Goal: Learn about a topic: Learn about a topic

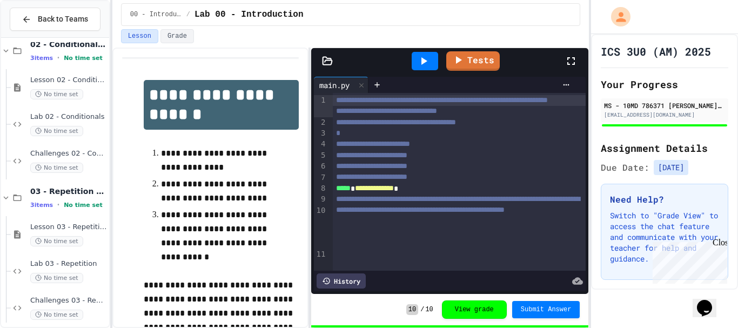
scroll to position [247, 0]
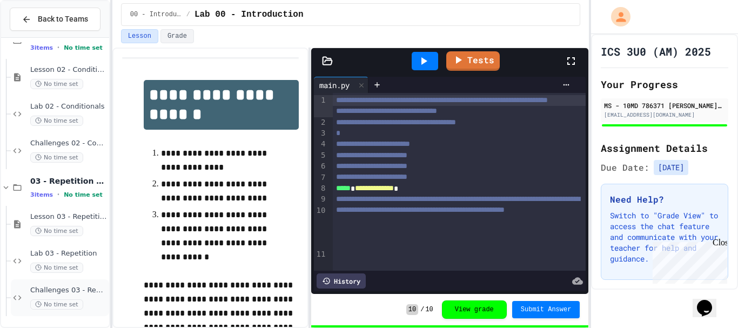
click at [44, 289] on span "Challenges 03 - Repetition" at bounding box center [68, 290] width 77 height 9
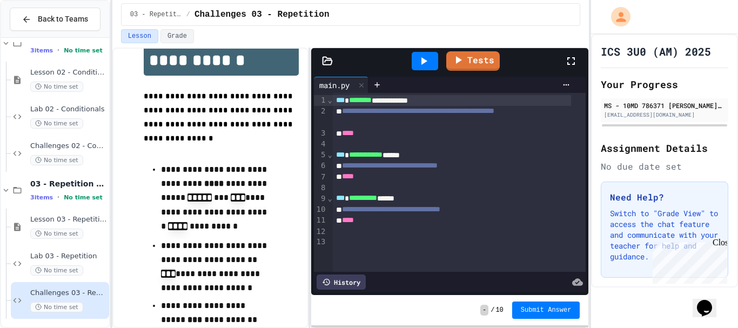
scroll to position [247, 0]
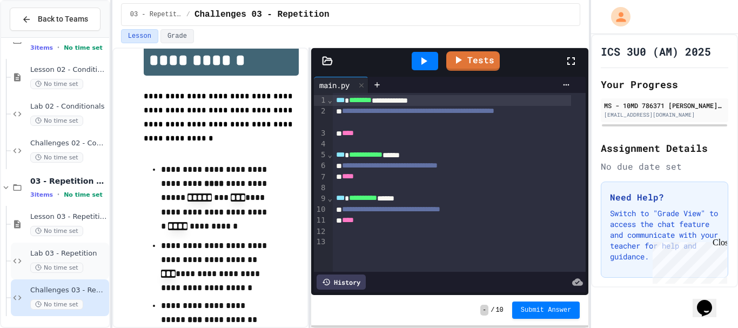
click at [82, 256] on span "Lab 03 - Repetition" at bounding box center [68, 253] width 77 height 9
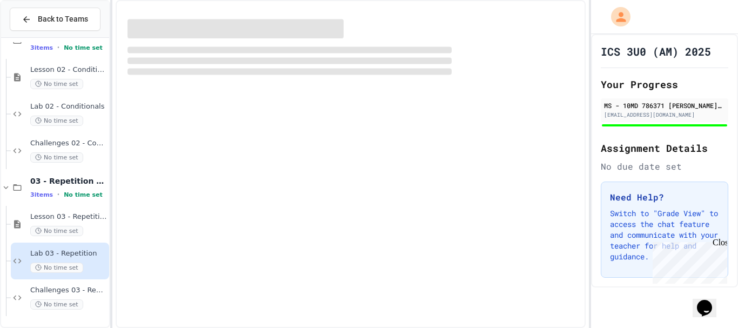
scroll to position [234, 0]
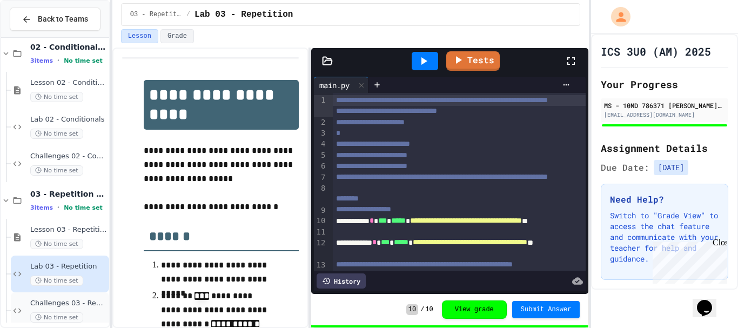
click at [65, 305] on span "Challenges 03 - Repetition" at bounding box center [68, 303] width 77 height 9
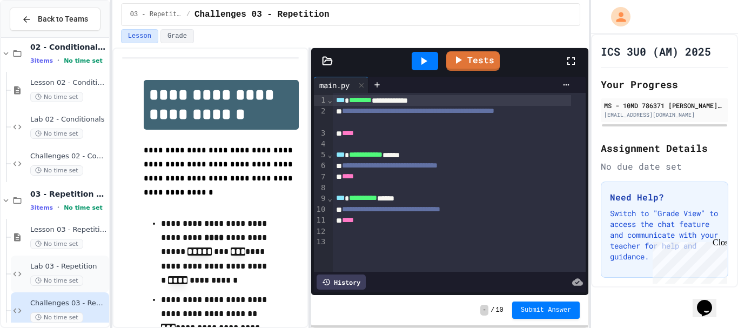
click at [65, 269] on span "Lab 03 - Repetition" at bounding box center [68, 266] width 77 height 9
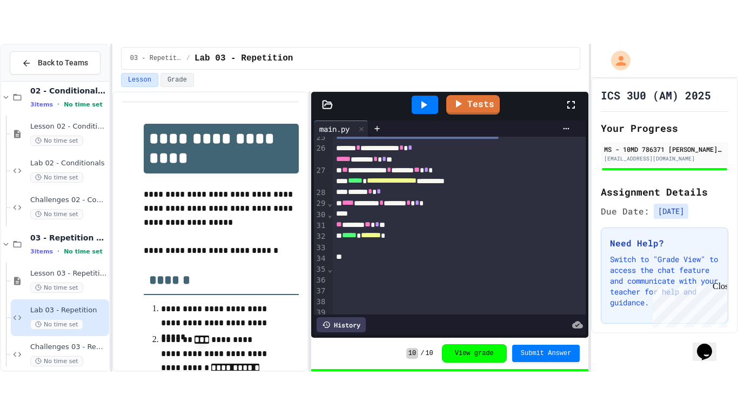
scroll to position [389, 0]
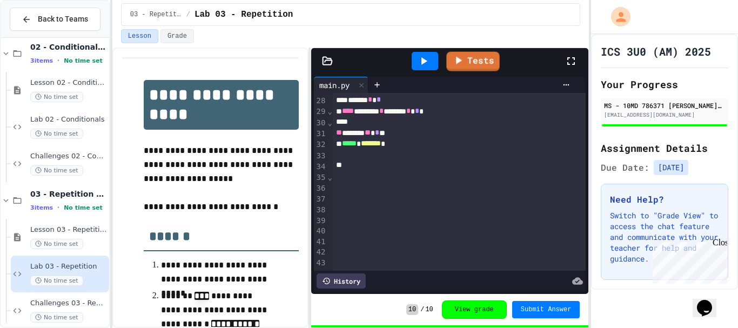
click at [430, 59] on icon at bounding box center [423, 61] width 13 height 13
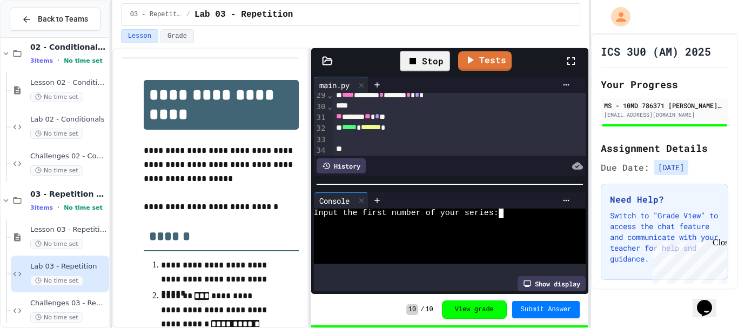
click at [550, 229] on div at bounding box center [440, 231] width 253 height 9
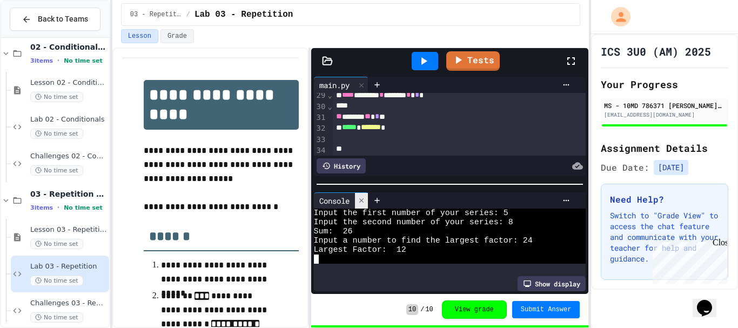
click at [360, 197] on icon at bounding box center [362, 201] width 8 height 8
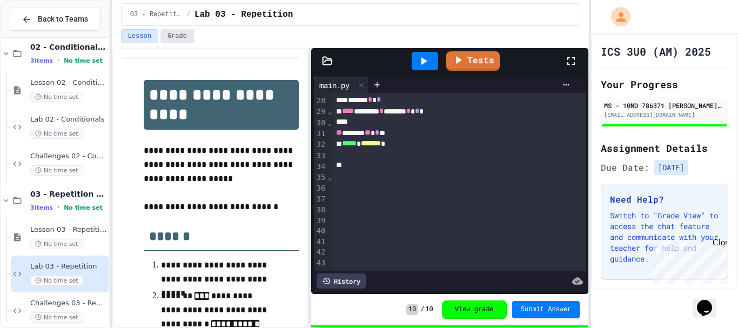
click at [175, 35] on button "Grade" at bounding box center [178, 36] width 34 height 14
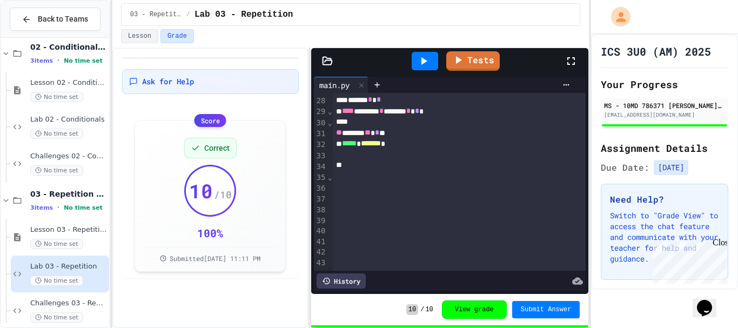
click at [569, 67] on icon at bounding box center [571, 61] width 13 height 13
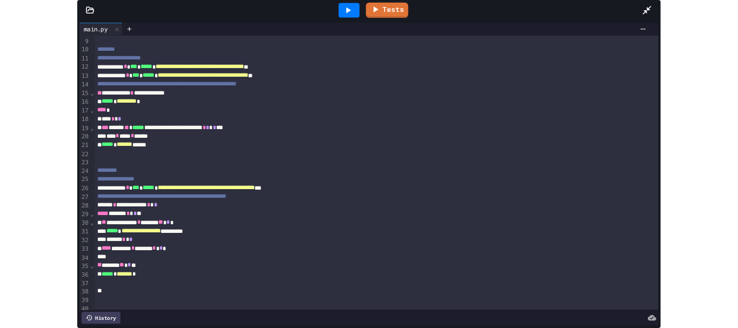
scroll to position [160, 0]
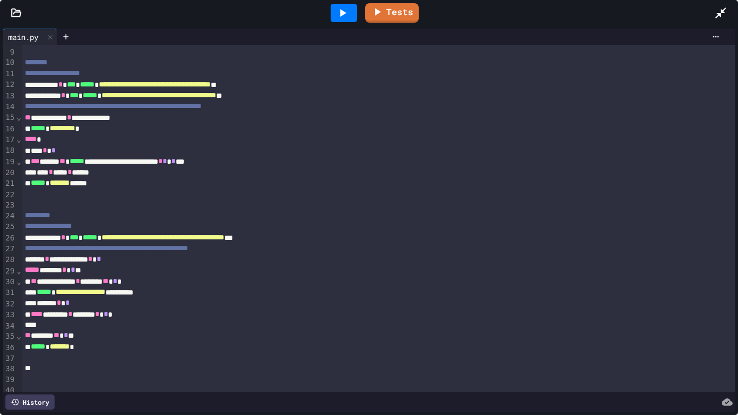
click at [342, 14] on icon at bounding box center [344, 13] width 6 height 8
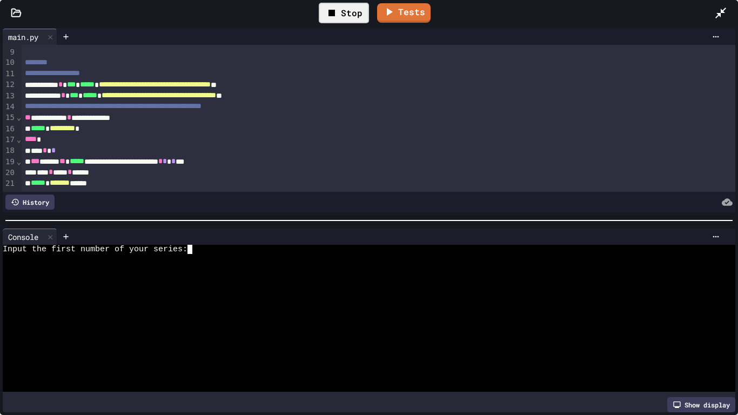
click at [547, 314] on div at bounding box center [360, 313] width 715 height 9
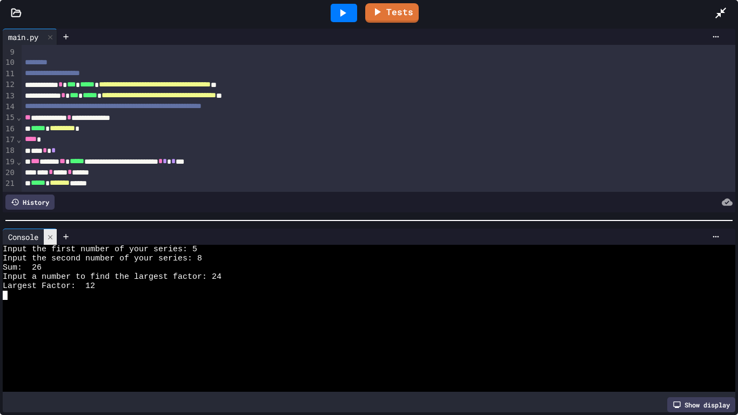
click at [53, 229] on div at bounding box center [50, 237] width 13 height 16
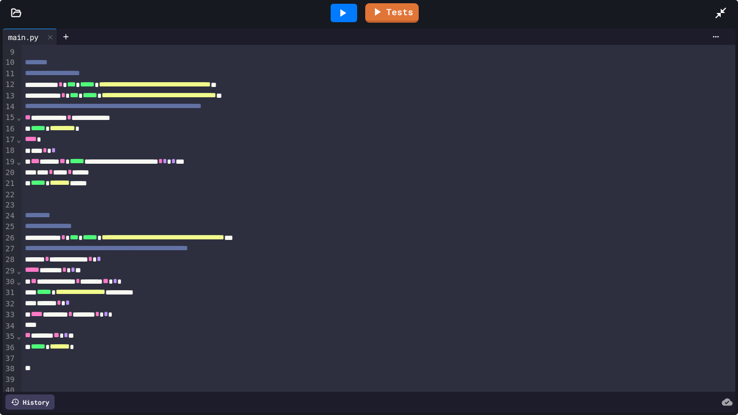
click at [737, 5] on div at bounding box center [727, 12] width 24 height 29
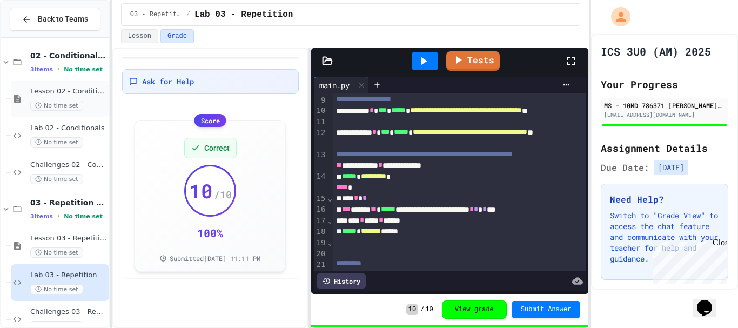
scroll to position [247, 0]
